Goal: Information Seeking & Learning: Learn about a topic

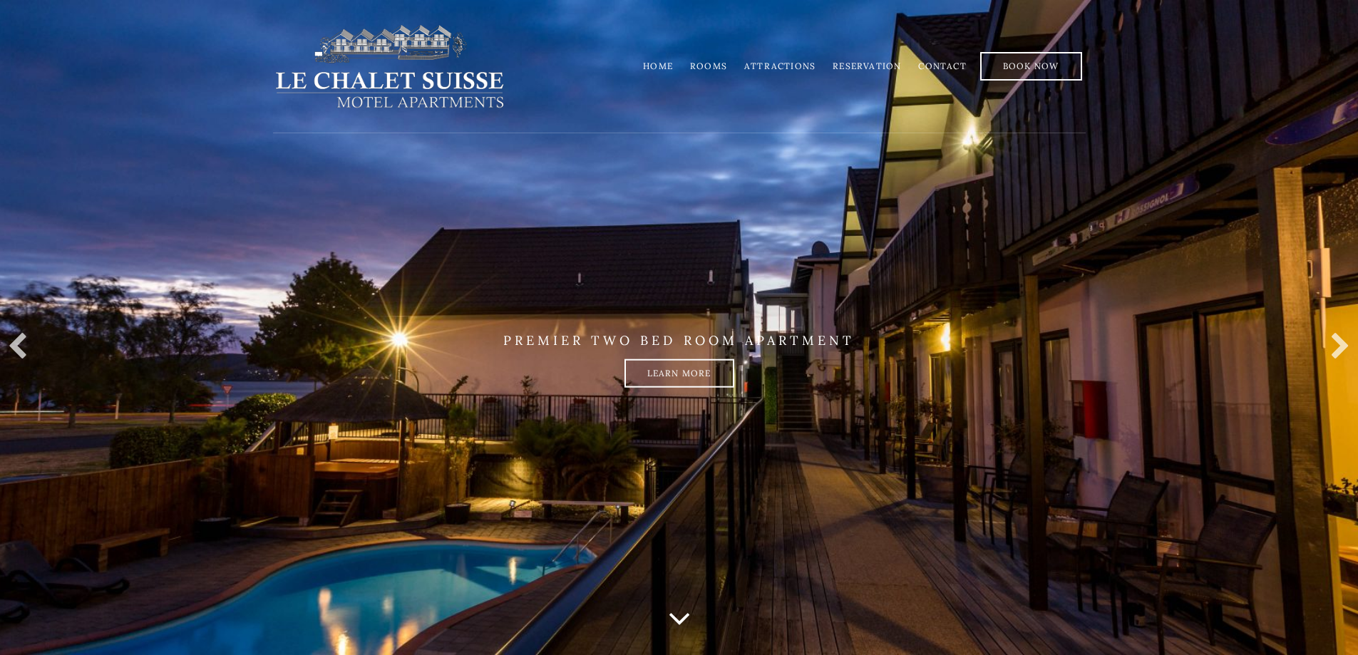
click at [795, 70] on link "Attractions" at bounding box center [779, 66] width 71 height 11
click at [711, 68] on link "Rooms" at bounding box center [708, 66] width 37 height 11
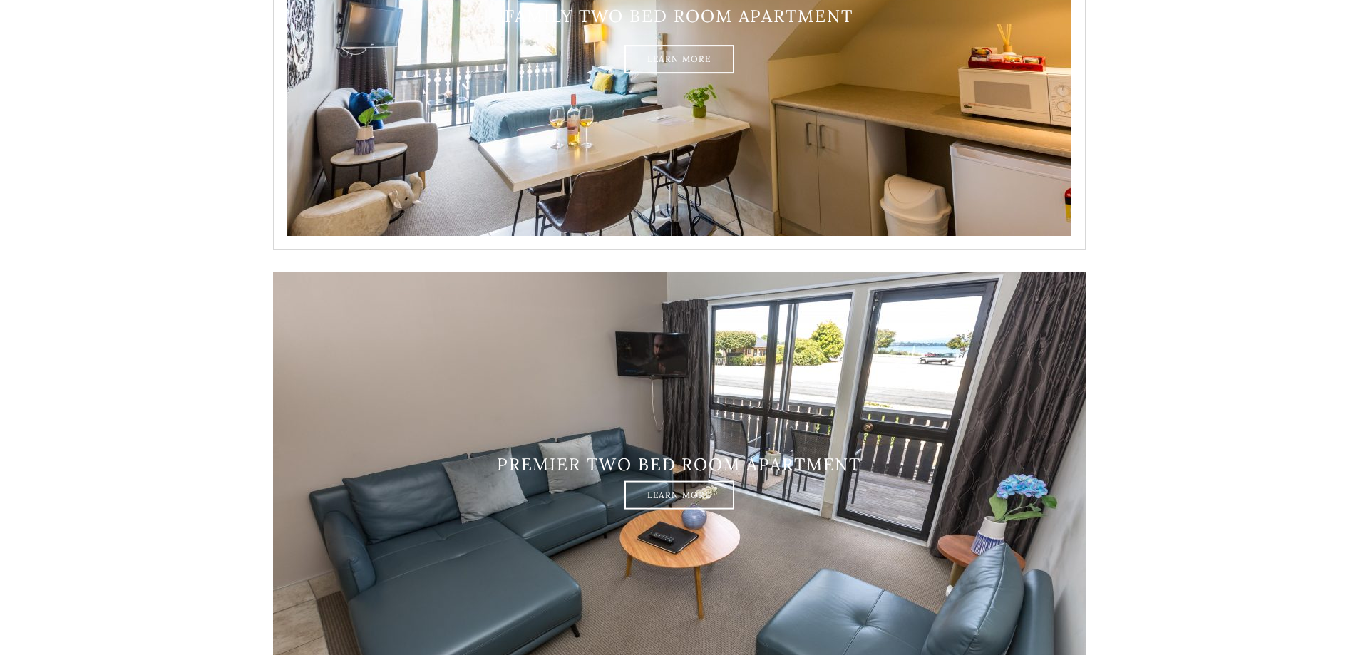
scroll to position [2377, 0]
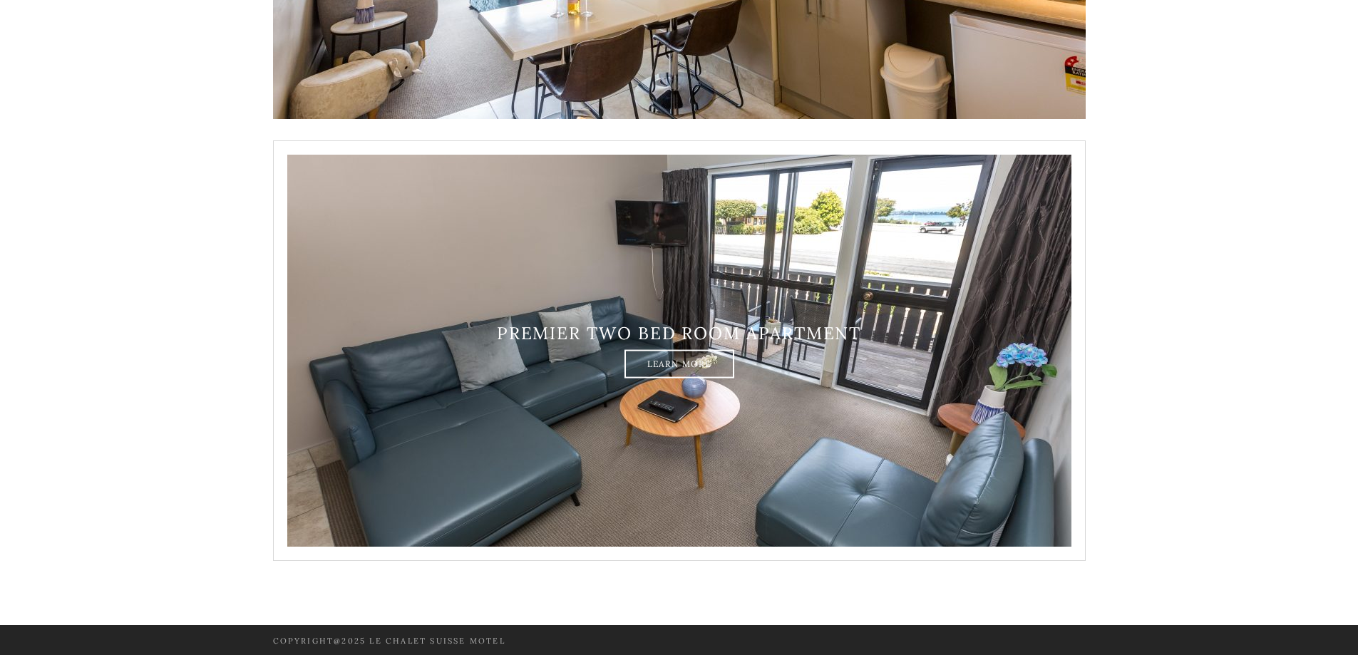
click at [583, 272] on img at bounding box center [679, 350] width 813 height 421
click at [686, 364] on link "Learn More" at bounding box center [680, 363] width 110 height 29
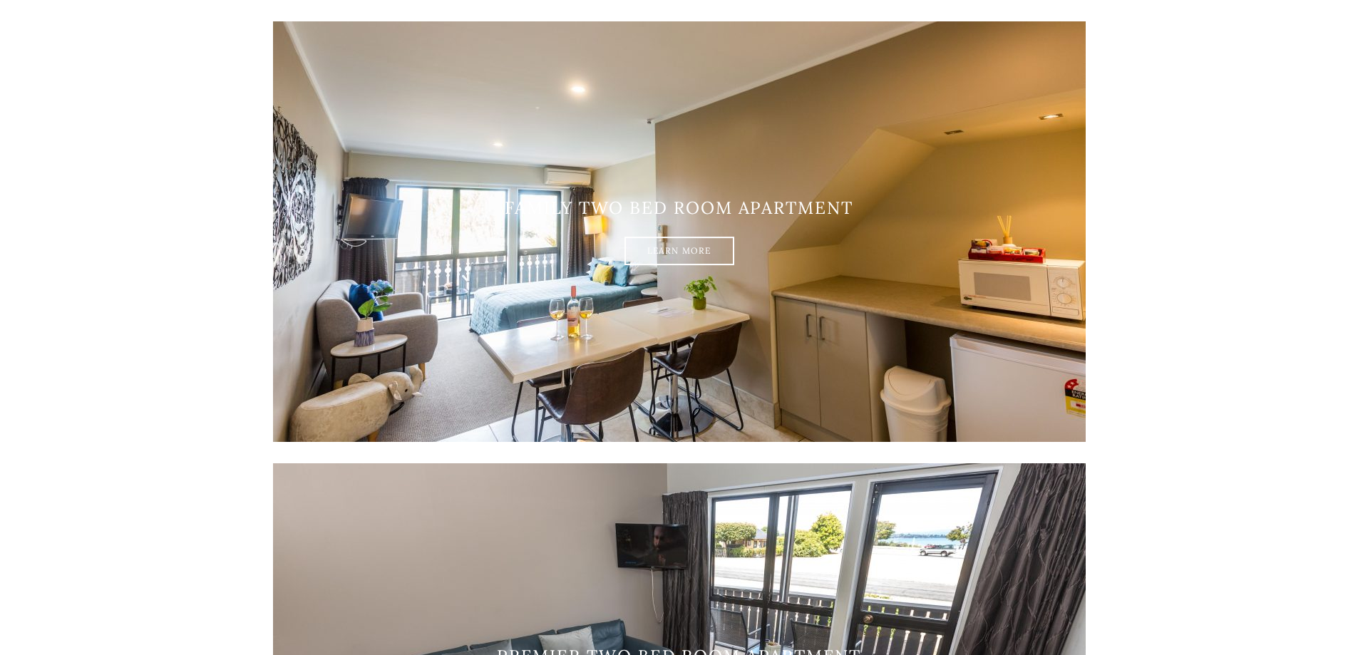
scroll to position [1903, 0]
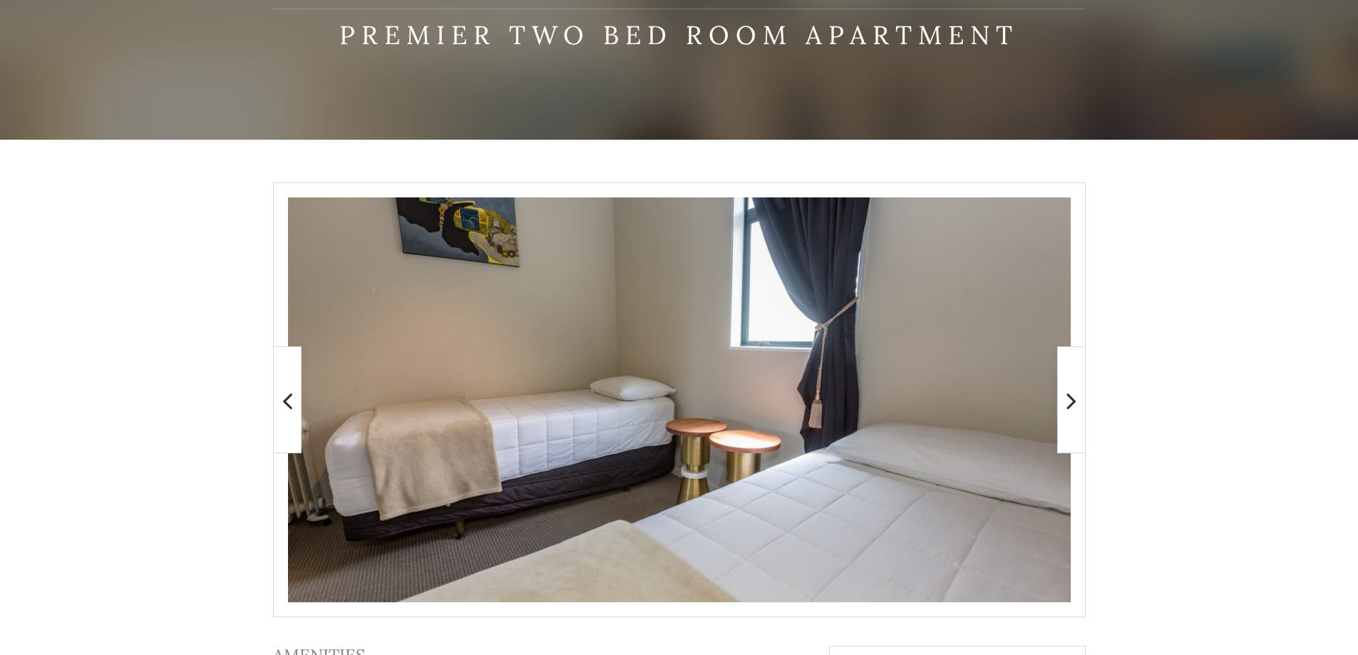
scroll to position [121, 0]
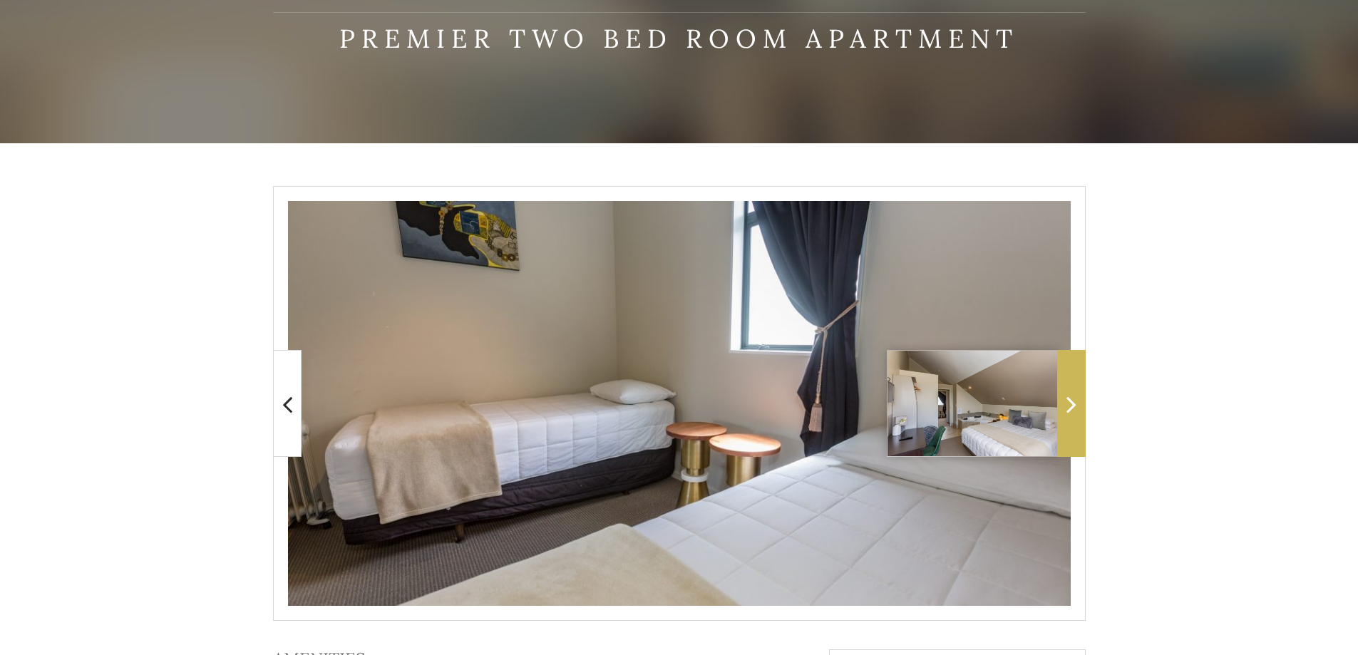
click at [1075, 391] on icon at bounding box center [1072, 404] width 10 height 29
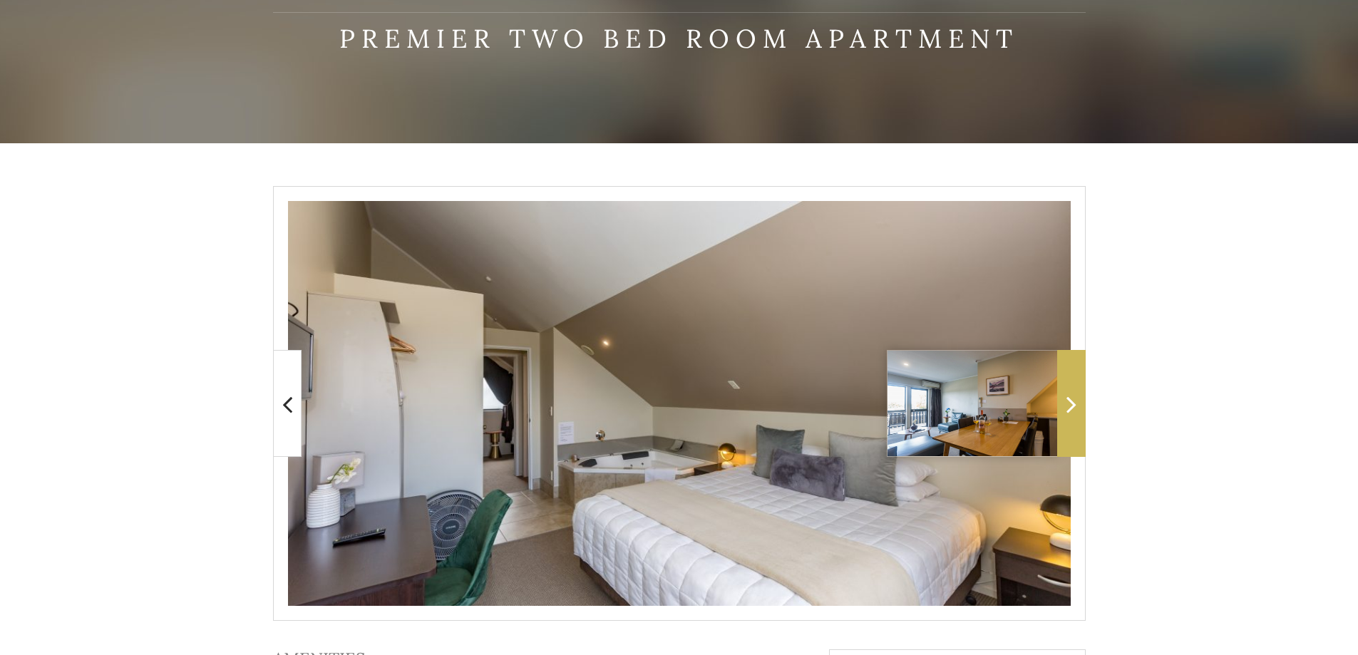
click at [1075, 391] on icon at bounding box center [1072, 404] width 10 height 29
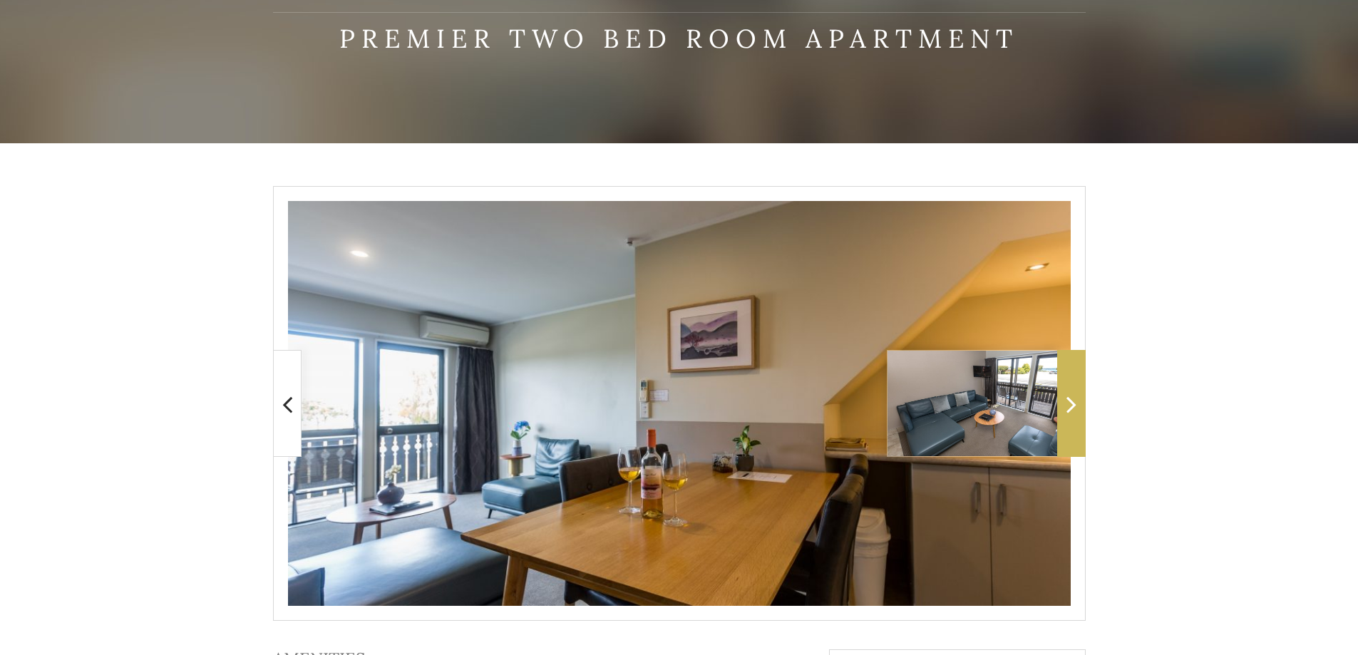
click at [1075, 391] on icon at bounding box center [1072, 404] width 10 height 29
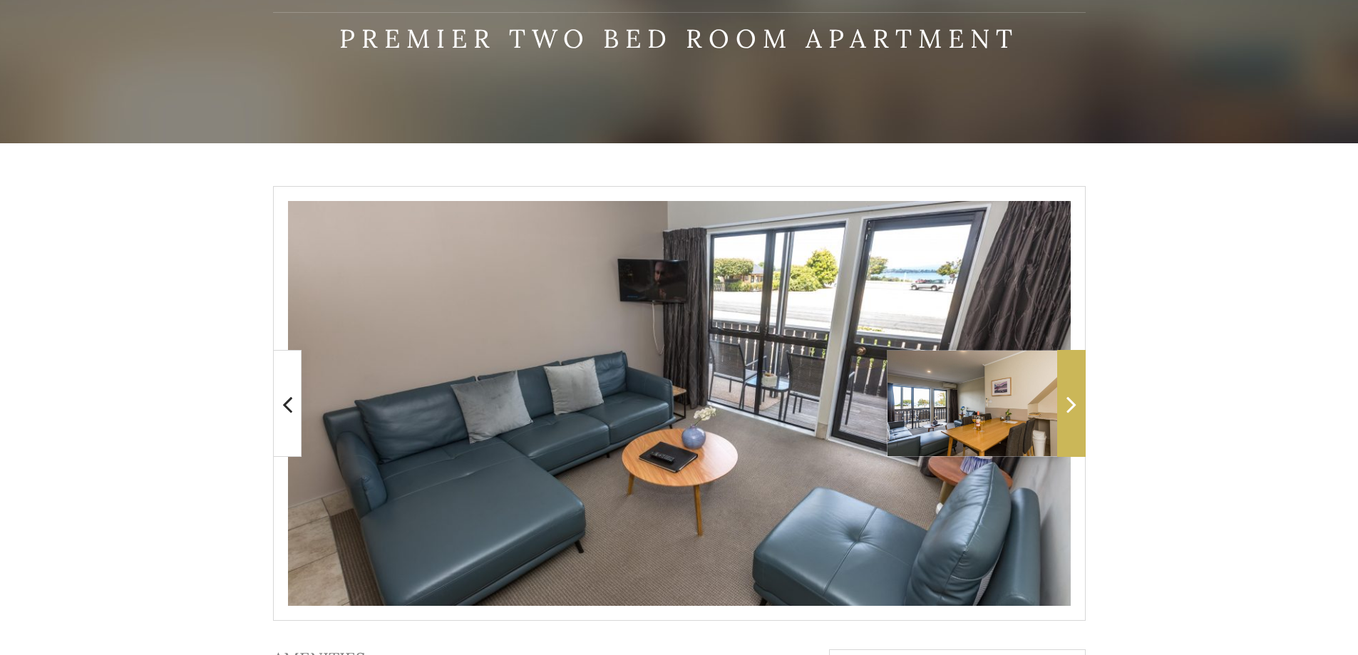
click at [1075, 391] on icon at bounding box center [1072, 404] width 10 height 29
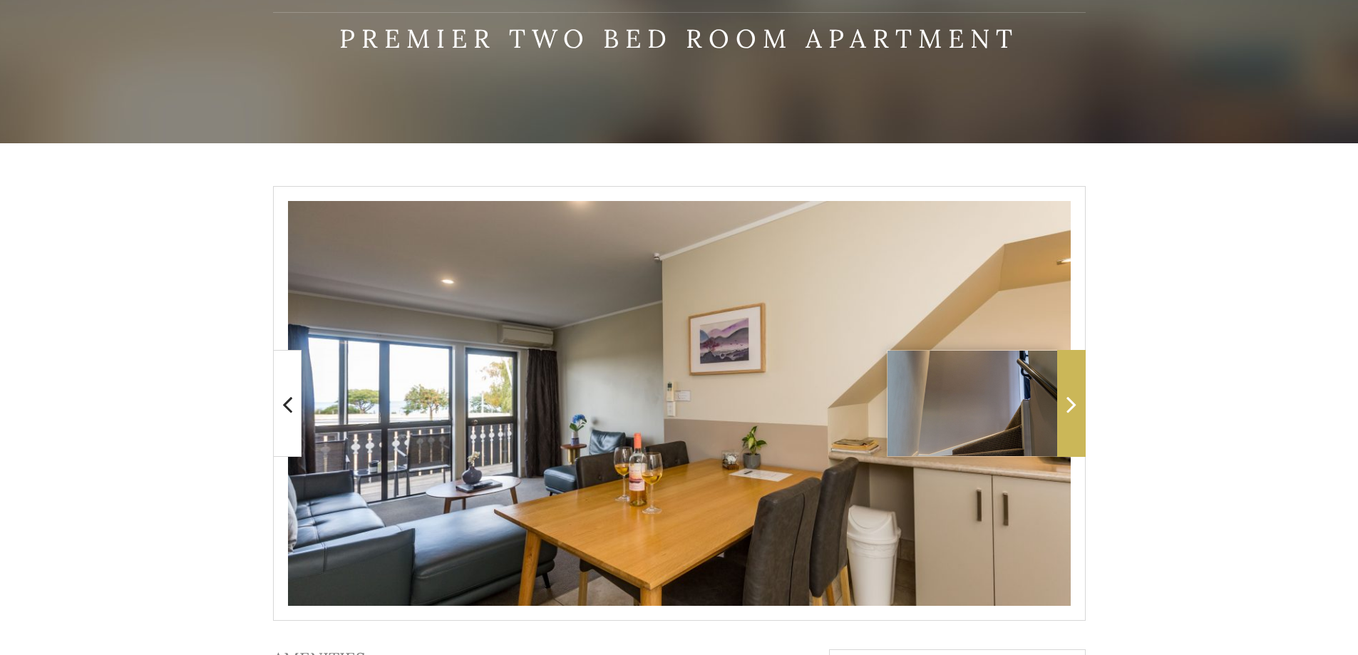
click at [1075, 391] on icon at bounding box center [1072, 404] width 10 height 29
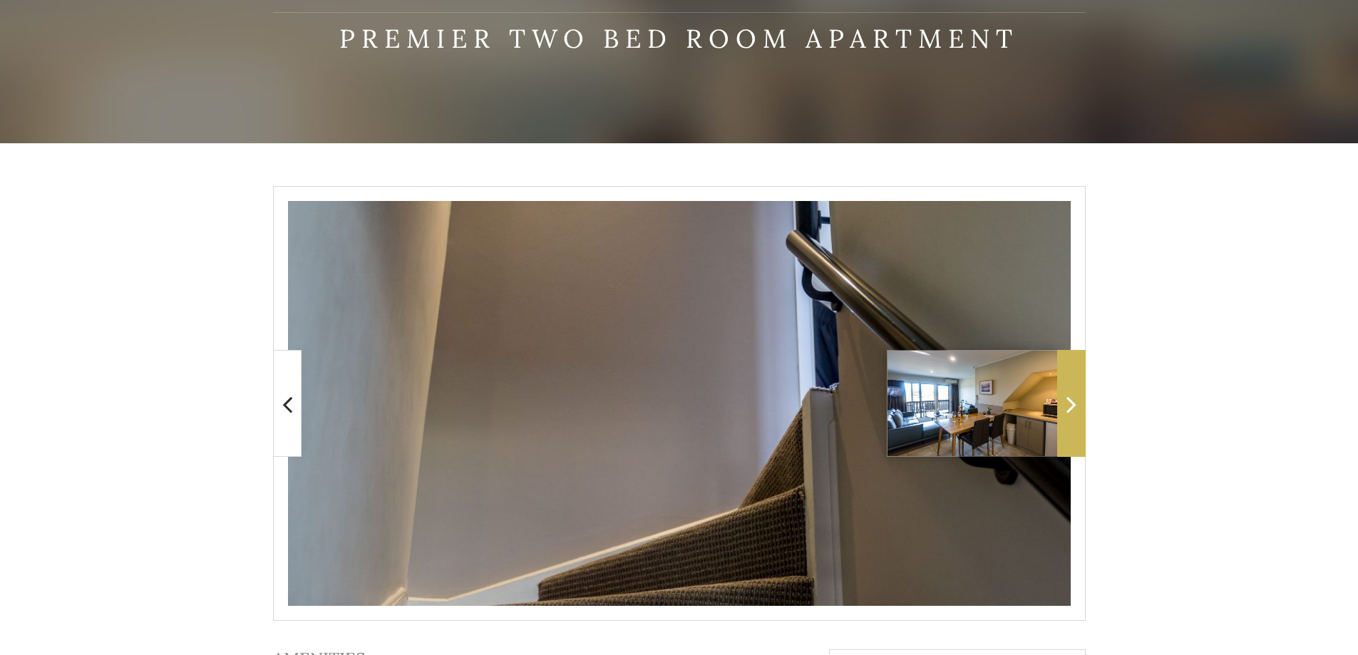
click at [1075, 391] on icon at bounding box center [1072, 404] width 10 height 29
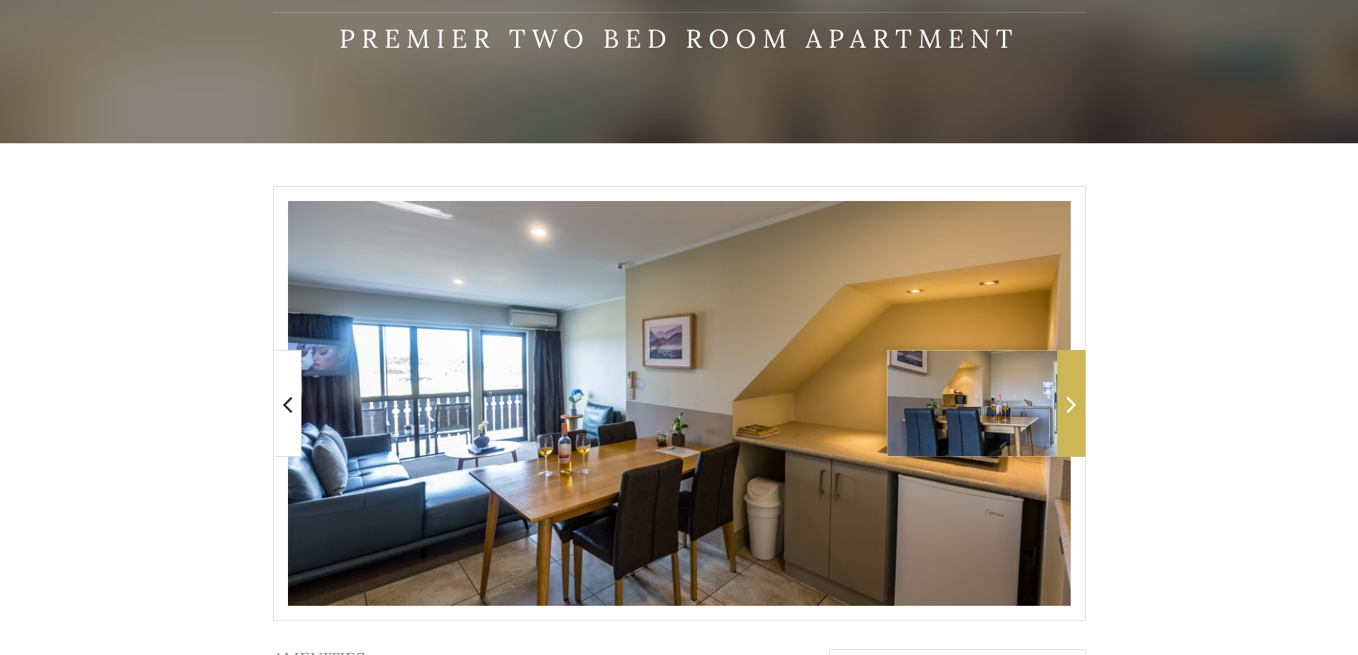
click at [1075, 391] on icon at bounding box center [1072, 404] width 10 height 29
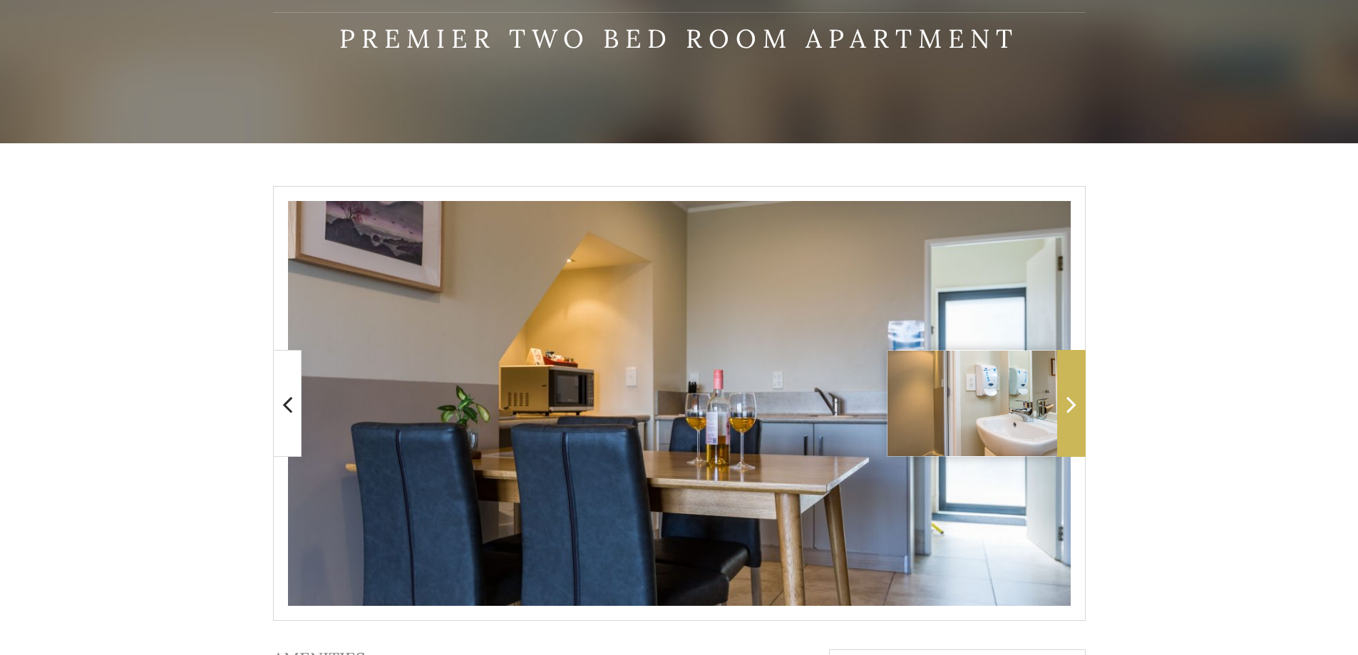
click at [1075, 391] on icon at bounding box center [1072, 404] width 10 height 29
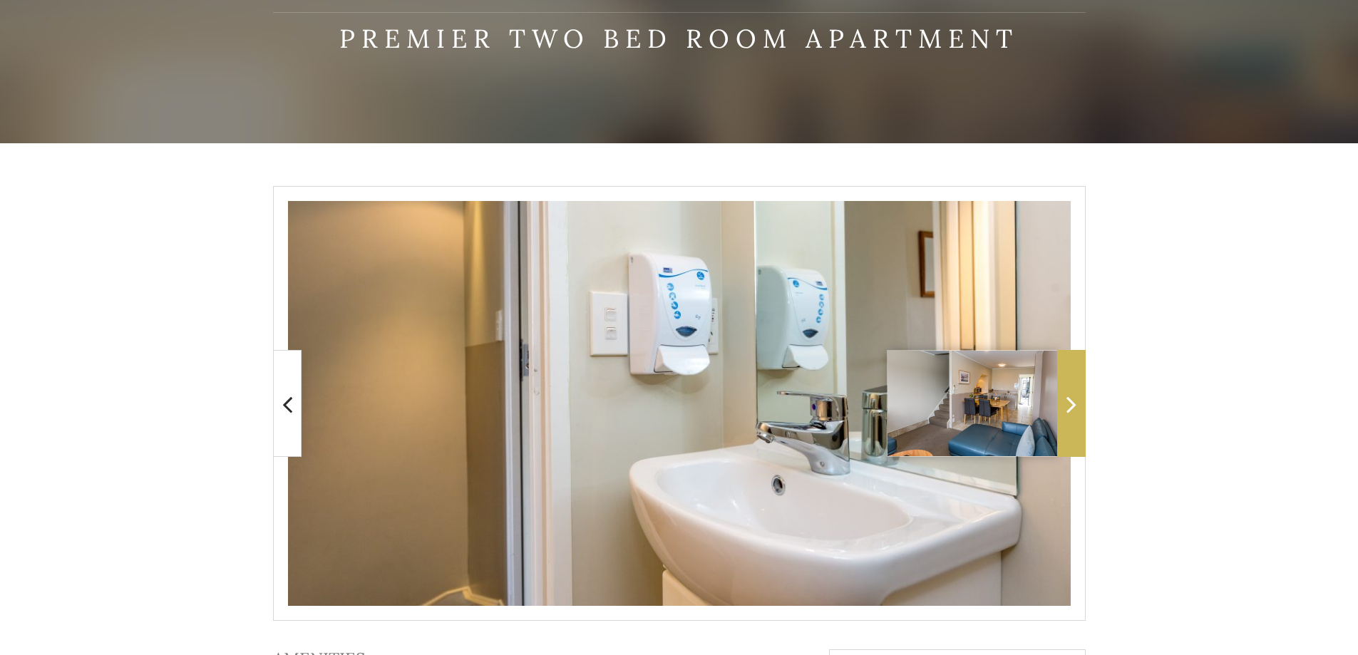
click at [1075, 391] on icon at bounding box center [1072, 404] width 10 height 29
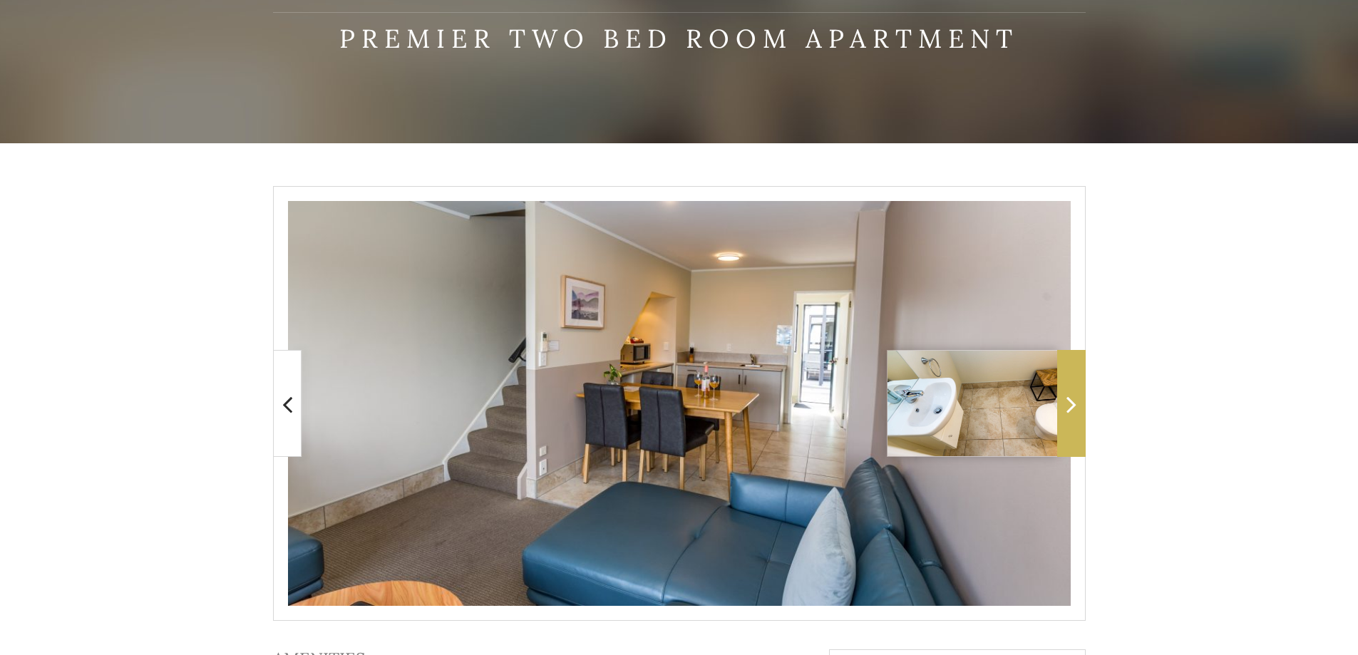
click at [1075, 391] on icon at bounding box center [1072, 404] width 10 height 29
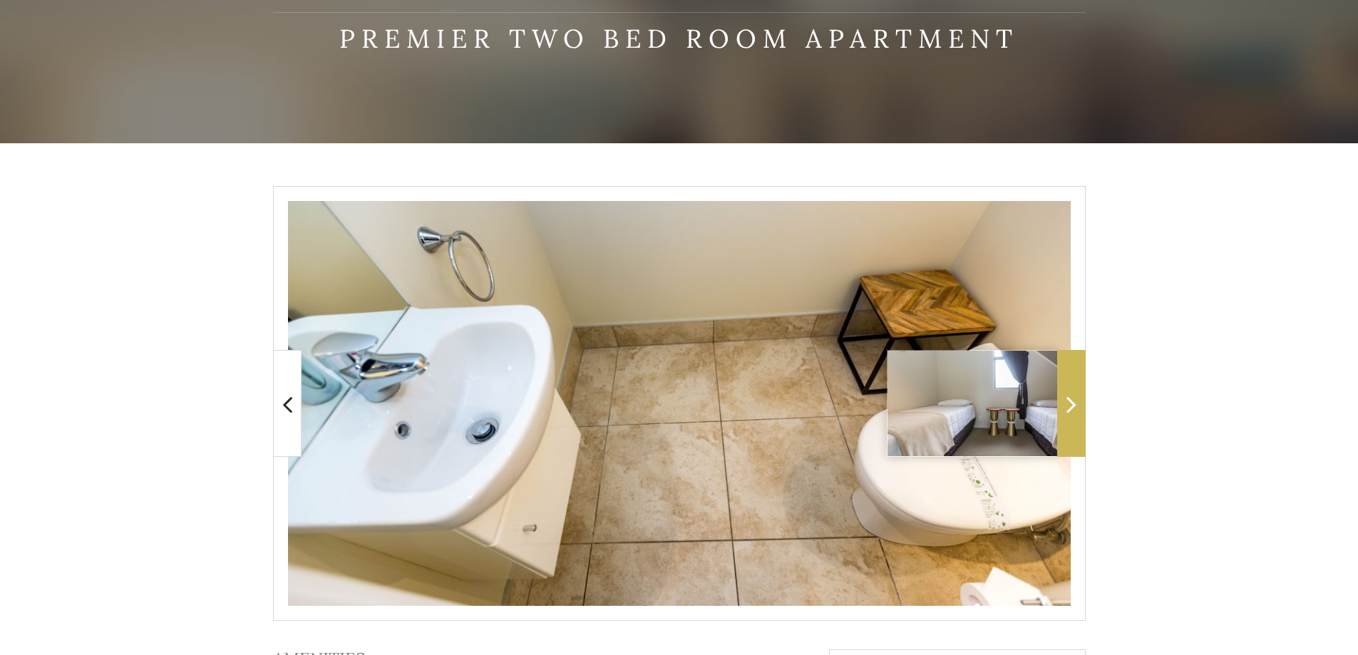
click at [1075, 391] on icon at bounding box center [1072, 404] width 10 height 29
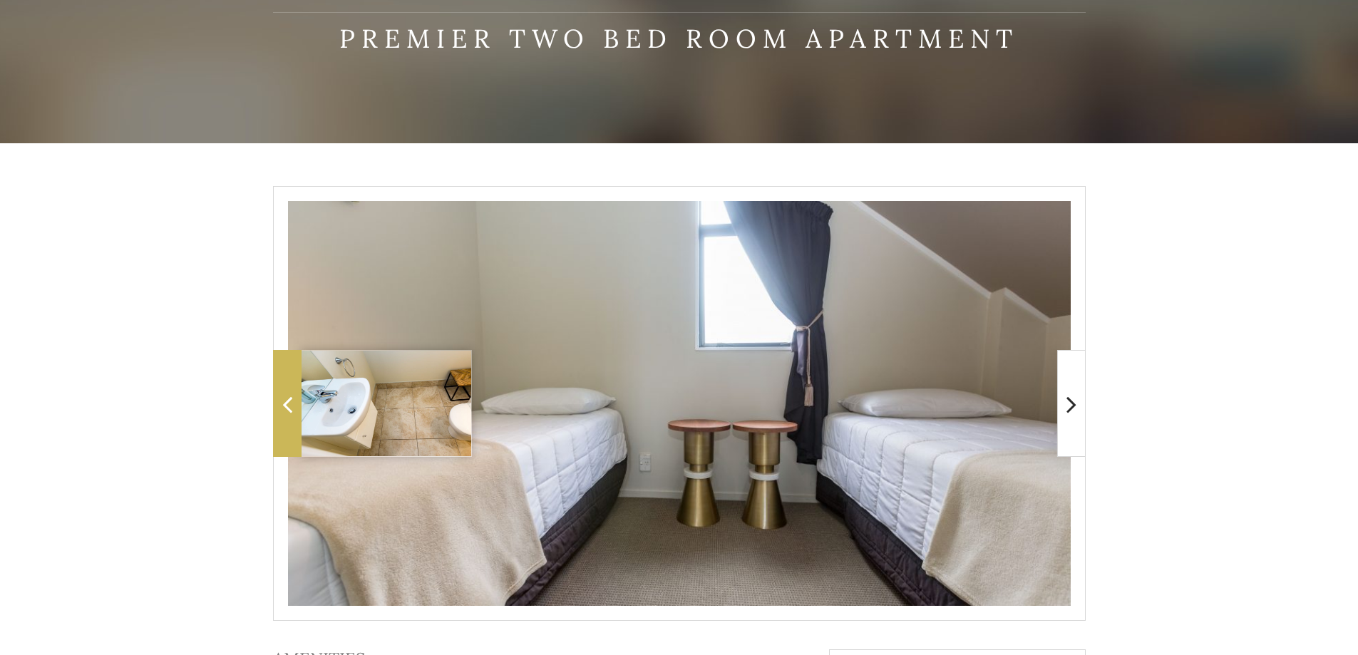
click at [292, 382] on span at bounding box center [287, 403] width 29 height 107
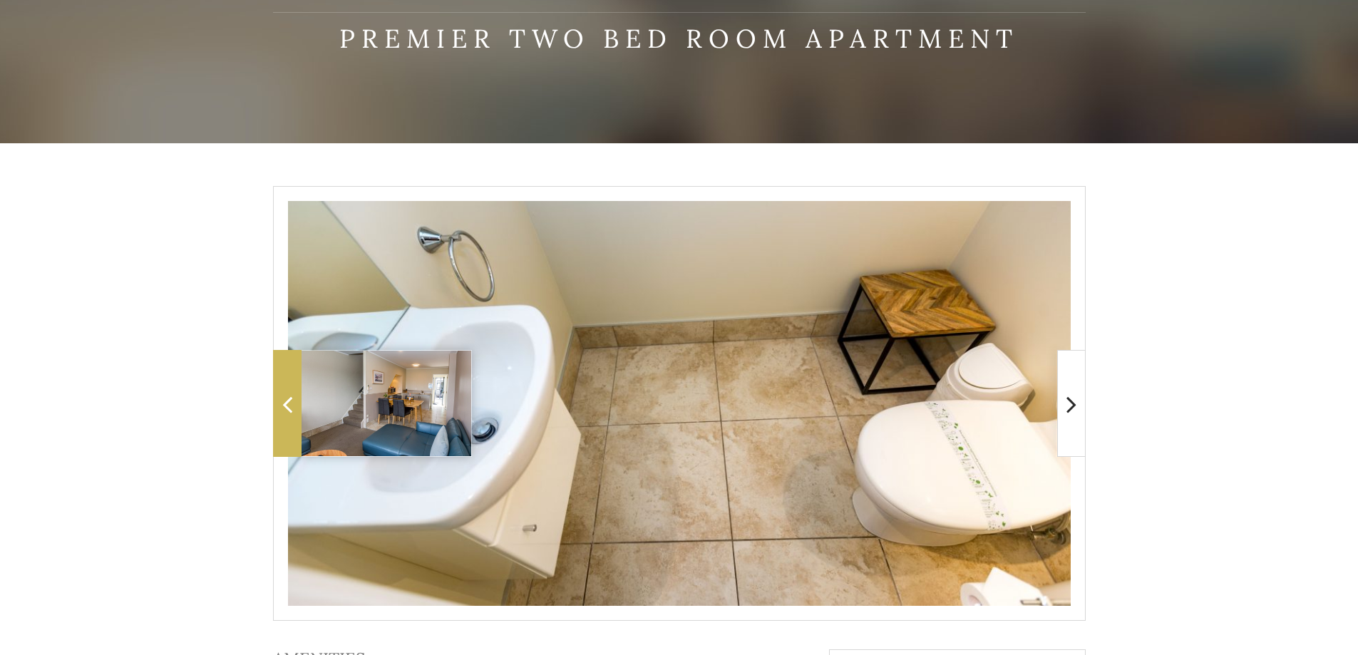
click at [292, 382] on span at bounding box center [287, 403] width 29 height 107
